Goal: Task Accomplishment & Management: Use online tool/utility

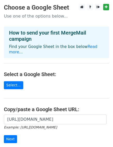
scroll to position [26, 0]
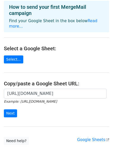
click at [13, 111] on input "Next" at bounding box center [10, 114] width 13 height 8
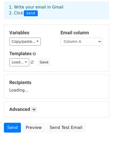
scroll to position [52, 0]
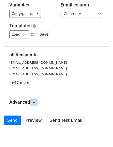
click at [35, 100] on link at bounding box center [34, 103] width 6 height 6
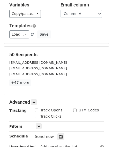
click at [36, 109] on input "Track Opens" at bounding box center [36, 110] width 3 height 3
checkbox input "true"
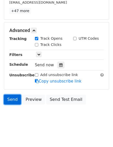
click at [13, 98] on link "Send" at bounding box center [12, 100] width 17 height 10
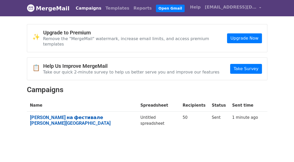
click at [68, 115] on link "Азилия Бенкс на фестивале Спасская Башня" at bounding box center [82, 120] width 104 height 11
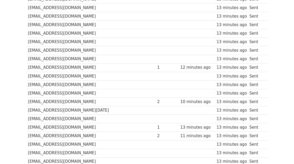
scroll to position [388, 0]
